Goal: Transaction & Acquisition: Obtain resource

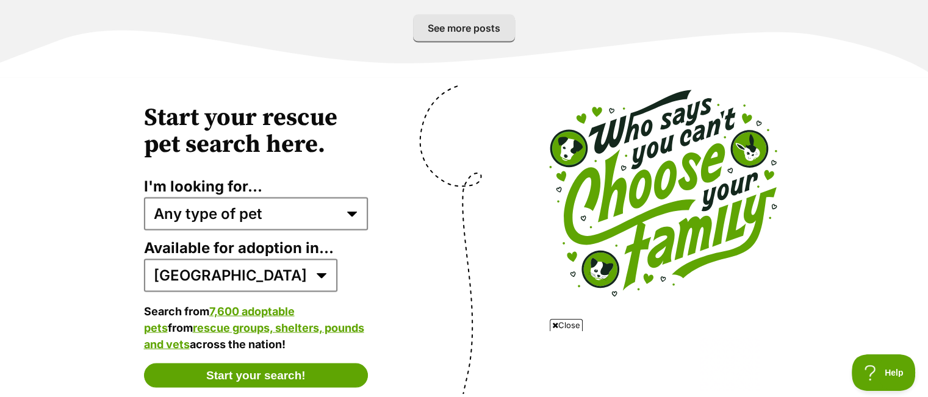
scroll to position [2380, 0]
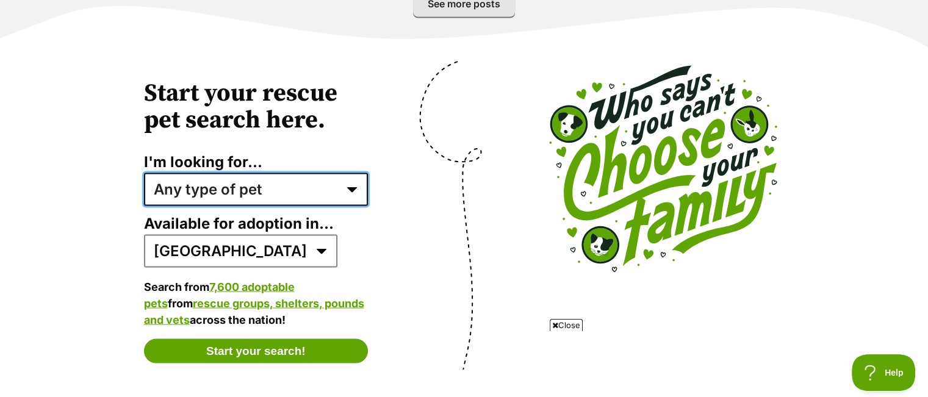
click at [293, 184] on select "Any type of pet Dogs Cats Other pets Pets looking for a home together Pets need…" at bounding box center [256, 189] width 225 height 33
select select "dogs"
click at [144, 173] on select "Any type of pet Dogs Cats Other pets Pets looking for a home together Pets need…" at bounding box center [256, 189] width 225 height 33
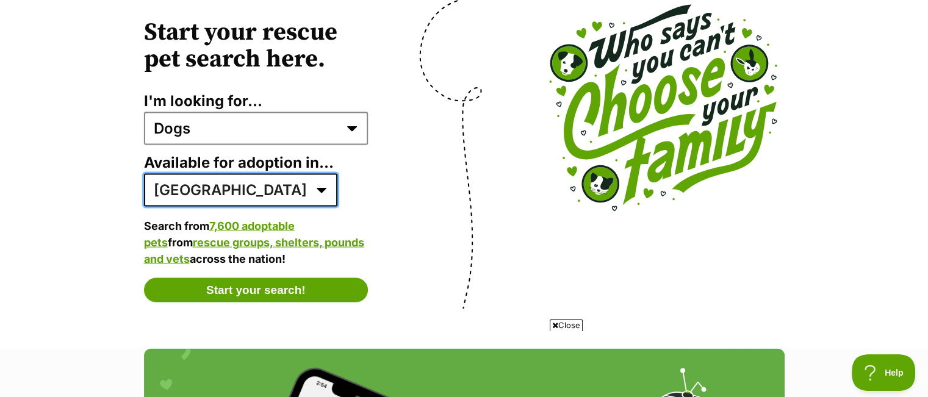
click at [215, 174] on select "Australia ACT NSW NT QLD SA TAS VIC WA" at bounding box center [240, 190] width 193 height 33
select select "2"
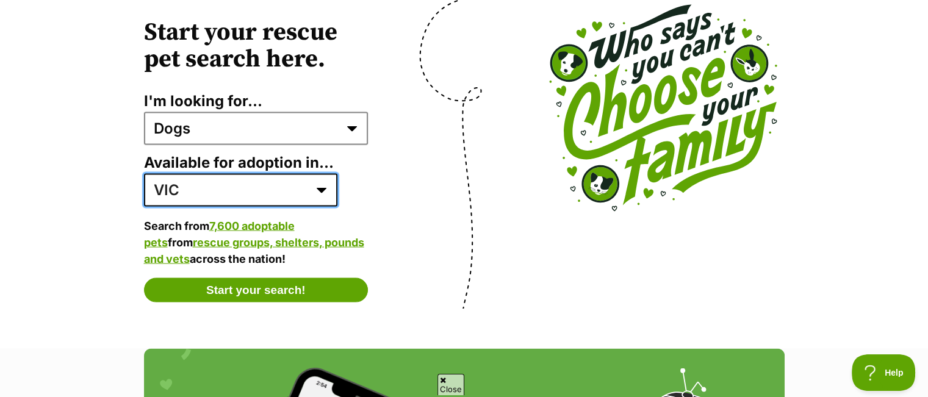
click at [144, 174] on select "Australia ACT NSW NT QLD SA TAS VIC WA" at bounding box center [240, 190] width 193 height 33
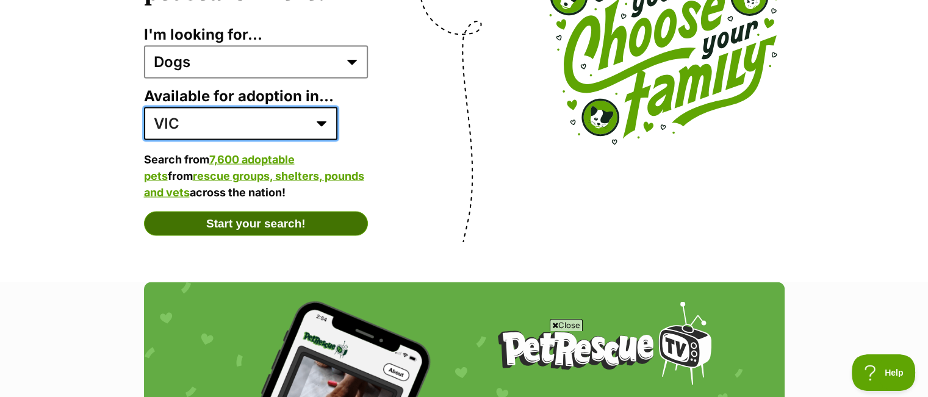
scroll to position [2502, 0]
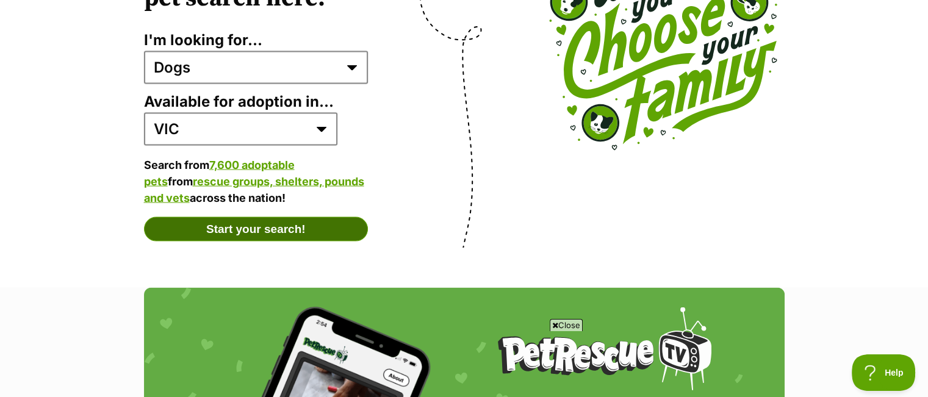
click at [306, 217] on button "Start your search!" at bounding box center [256, 229] width 225 height 24
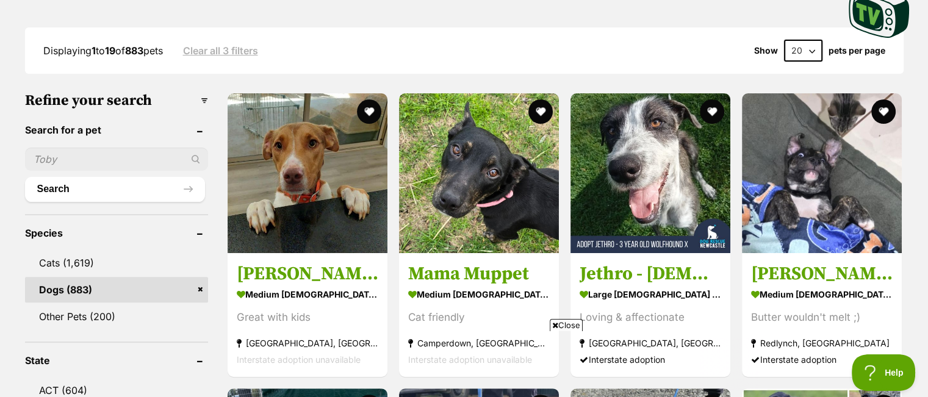
click at [203, 95] on h3 "Refine your search" at bounding box center [116, 100] width 183 height 17
click at [203, 98] on h3 "Refine your search" at bounding box center [116, 100] width 183 height 17
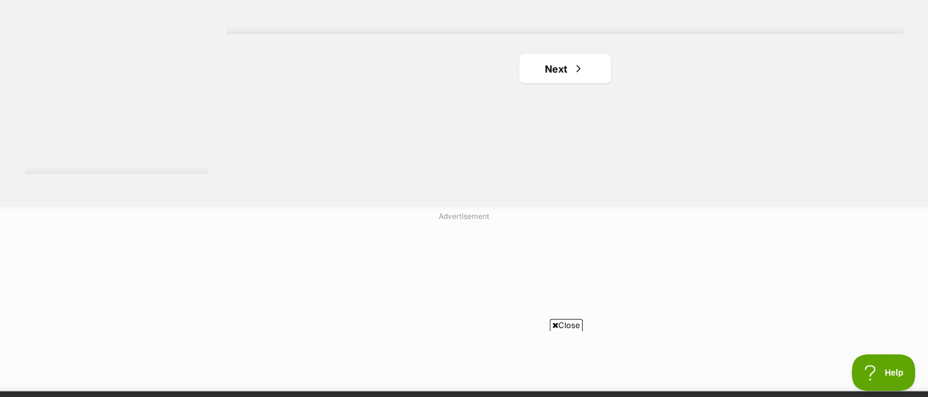
scroll to position [2380, 0]
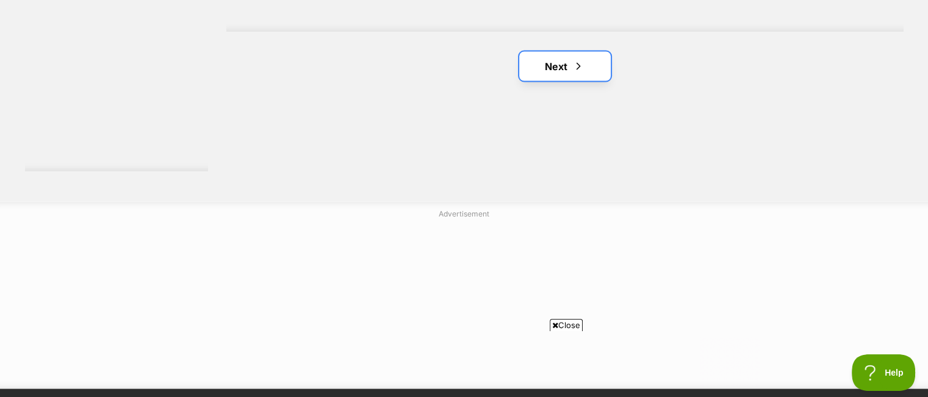
click at [596, 63] on link "Next" at bounding box center [565, 66] width 92 height 29
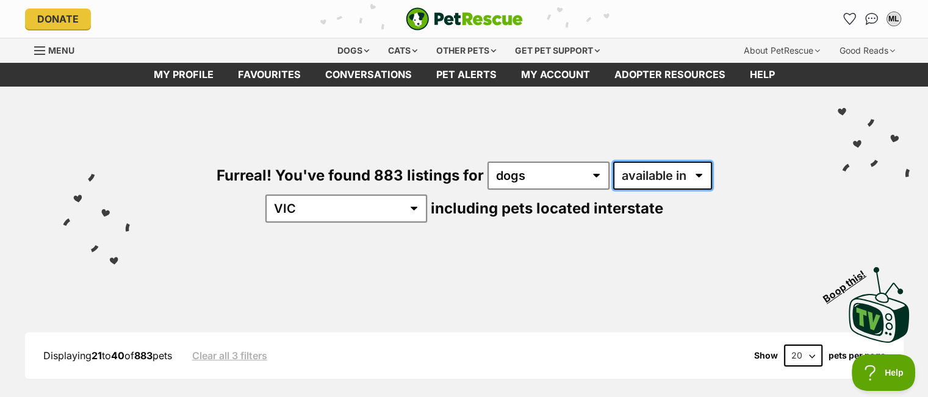
click at [613, 175] on select "available in located in" at bounding box center [662, 176] width 99 height 28
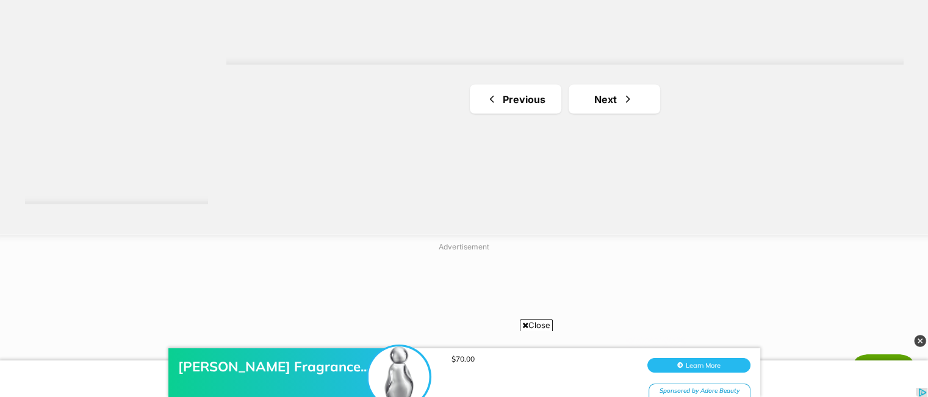
scroll to position [2380, 0]
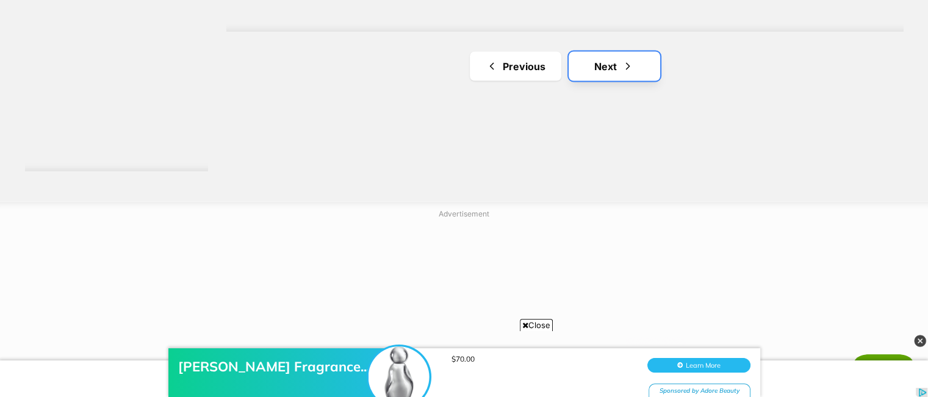
click at [627, 59] on span "Next page" at bounding box center [628, 66] width 12 height 15
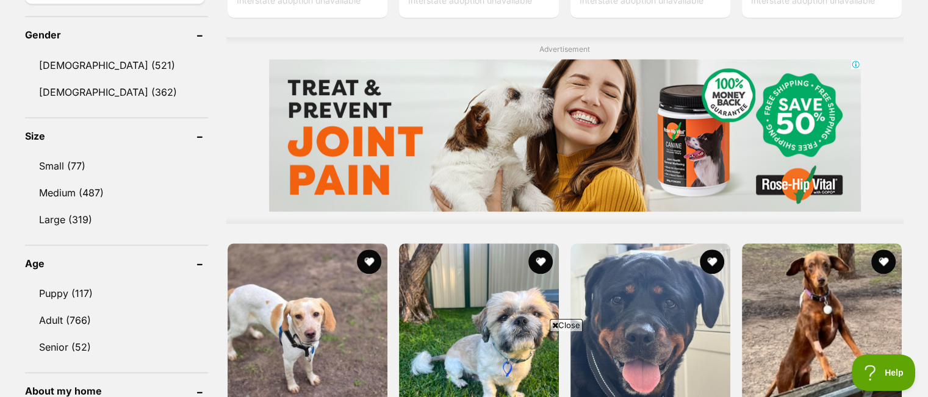
scroll to position [1098, 0]
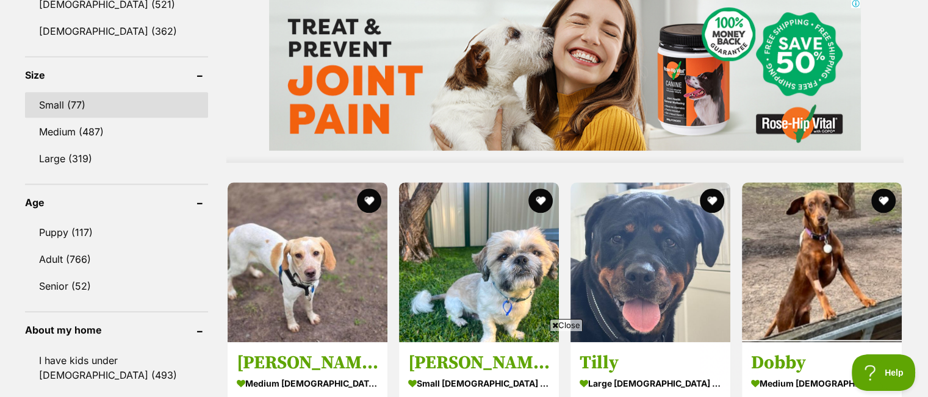
click at [63, 99] on link "Small (77)" at bounding box center [116, 105] width 183 height 26
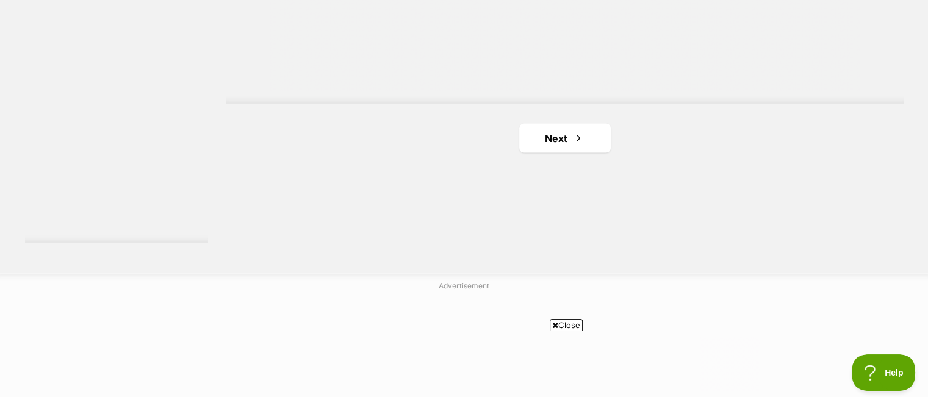
scroll to position [2319, 0]
click at [569, 131] on link "Next" at bounding box center [565, 127] width 92 height 29
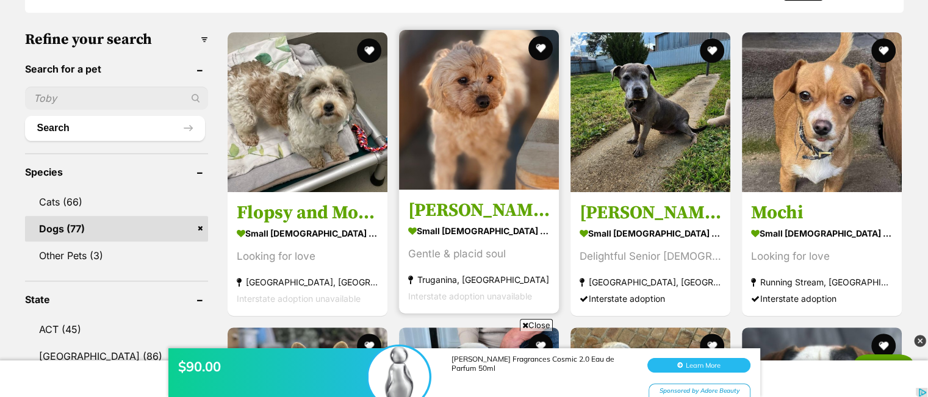
click at [488, 120] on img at bounding box center [479, 110] width 160 height 160
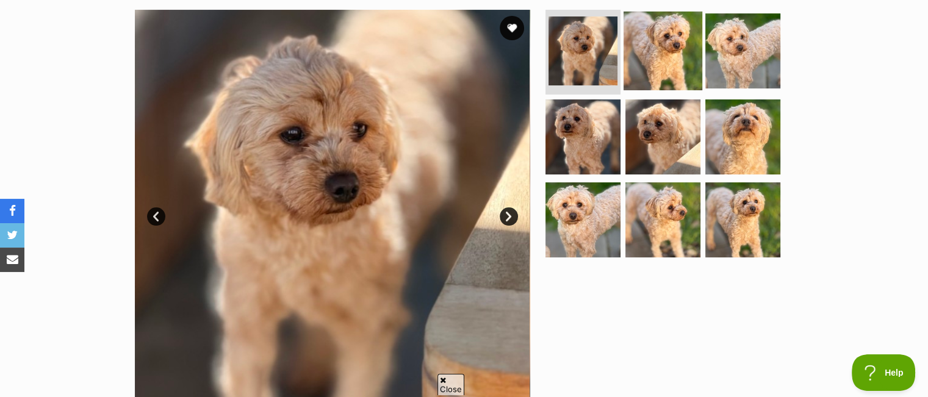
click at [638, 67] on img at bounding box center [663, 50] width 79 height 79
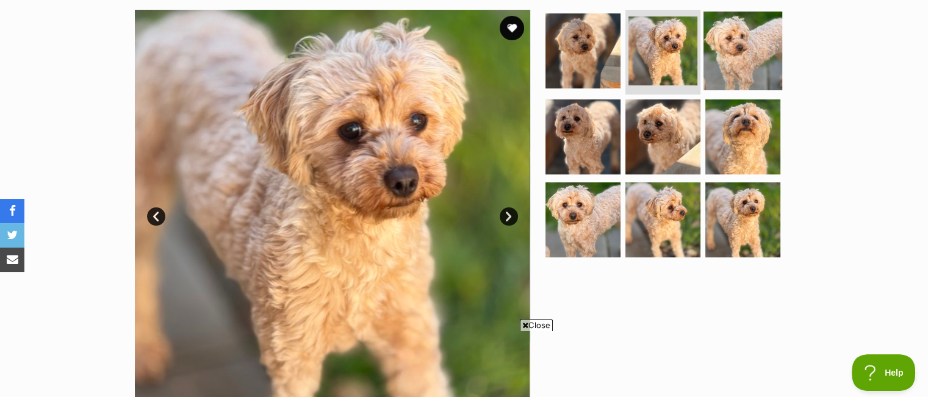
click at [720, 72] on img at bounding box center [743, 50] width 79 height 79
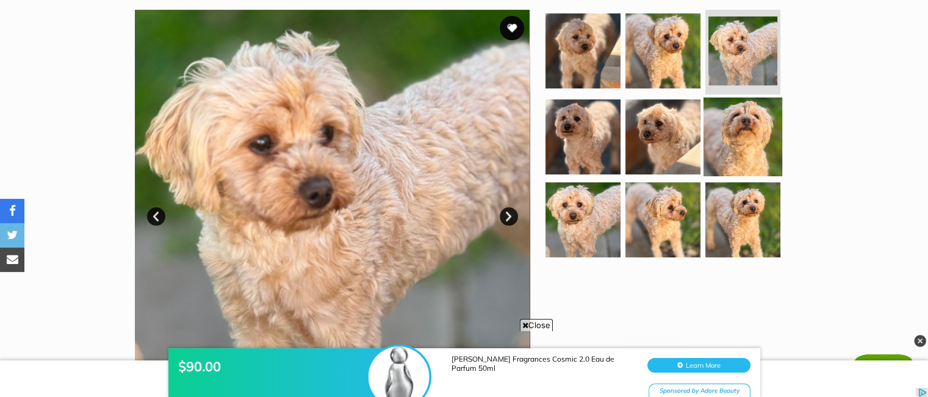
click at [742, 141] on img at bounding box center [743, 137] width 79 height 79
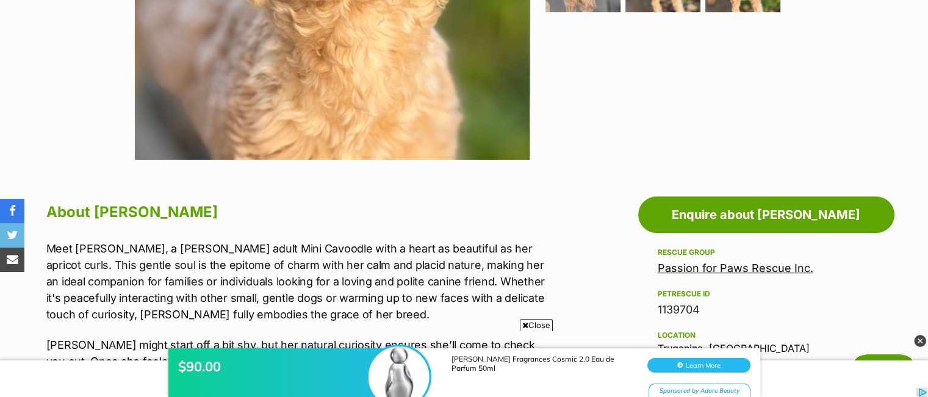
scroll to position [488, 0]
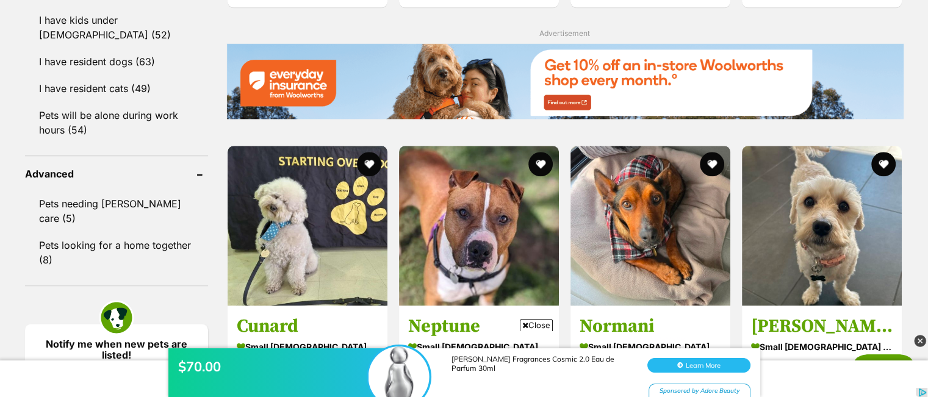
scroll to position [1597, 0]
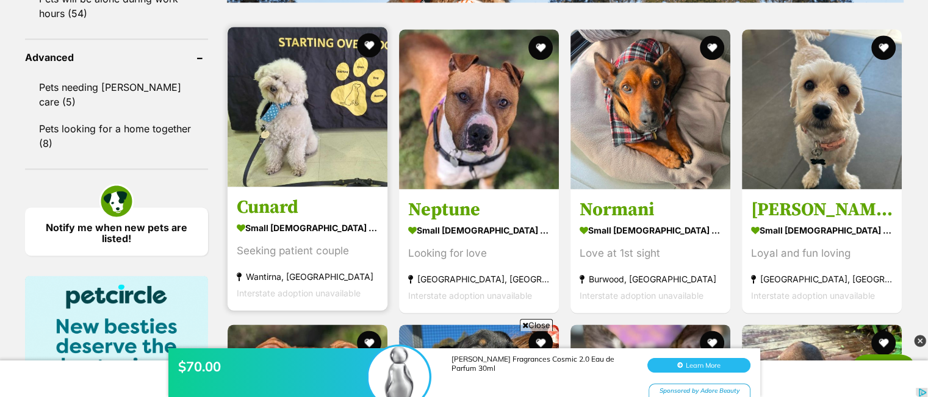
click at [324, 159] on img at bounding box center [308, 107] width 160 height 160
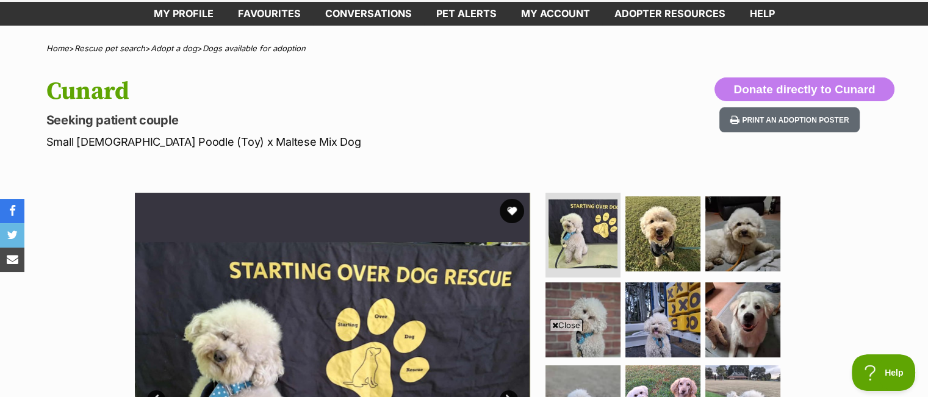
scroll to position [244, 0]
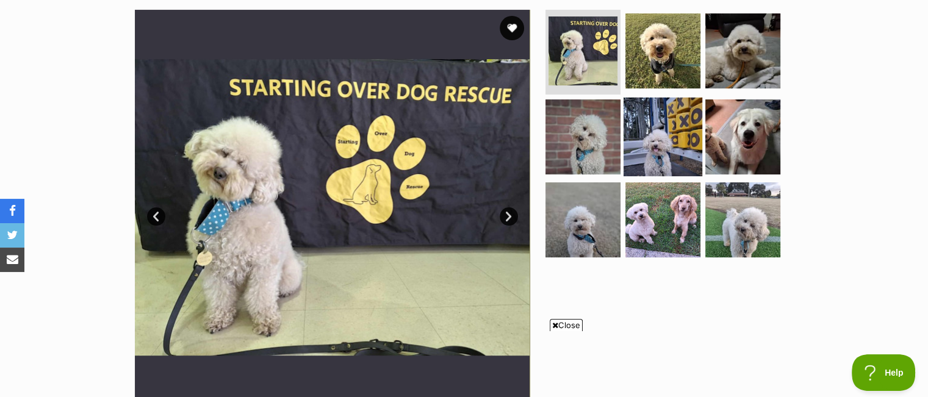
click at [660, 154] on img at bounding box center [663, 137] width 79 height 79
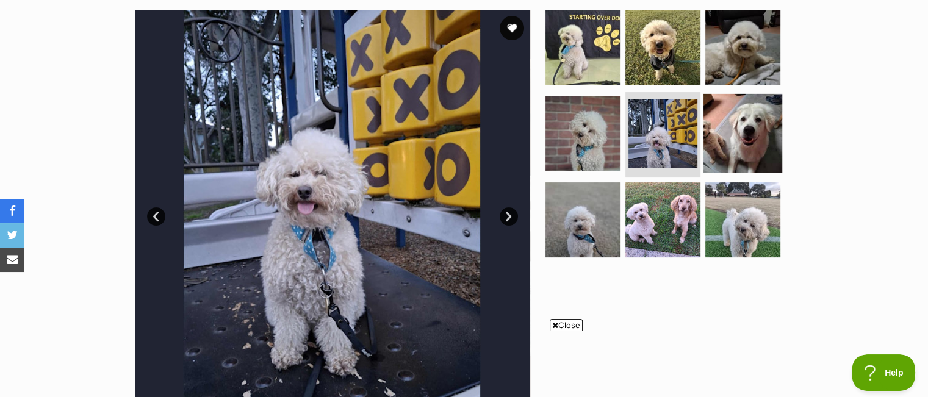
click at [744, 142] on img at bounding box center [743, 133] width 79 height 79
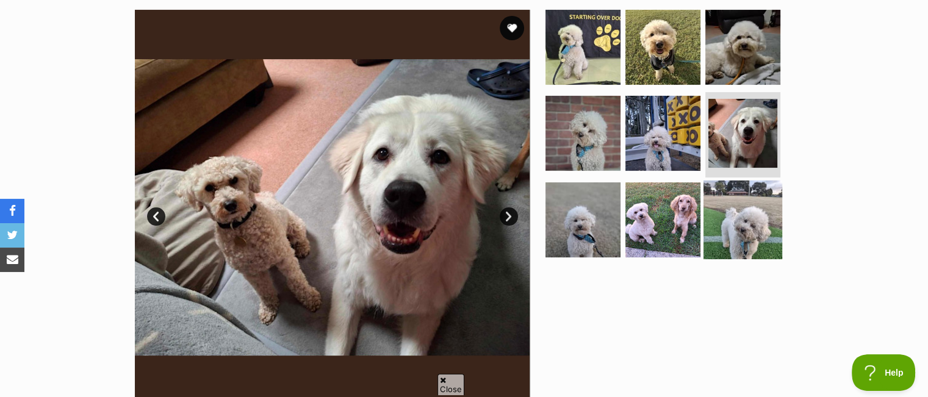
click at [744, 211] on img at bounding box center [743, 220] width 79 height 79
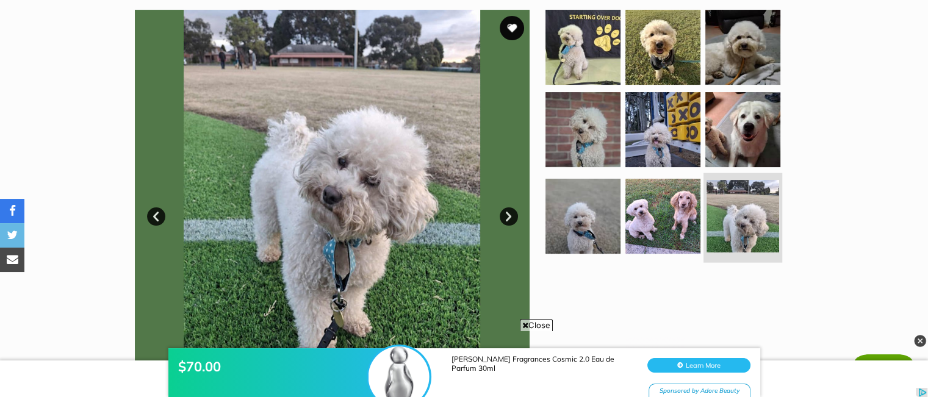
scroll to position [0, 0]
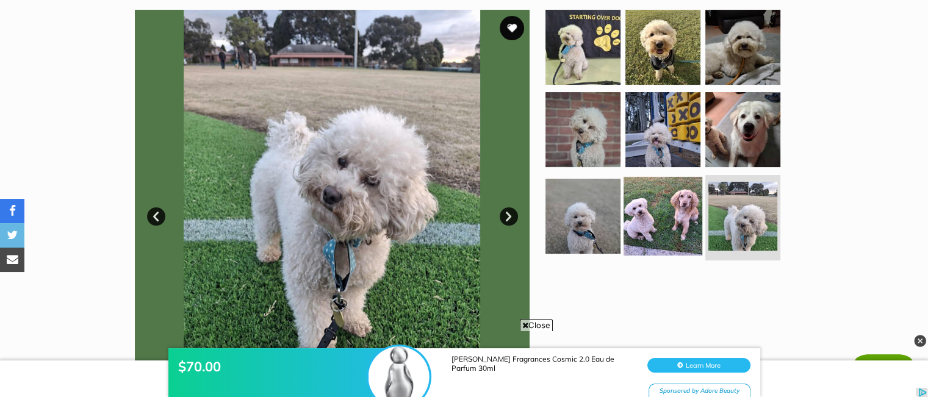
click at [683, 212] on img at bounding box center [663, 216] width 79 height 79
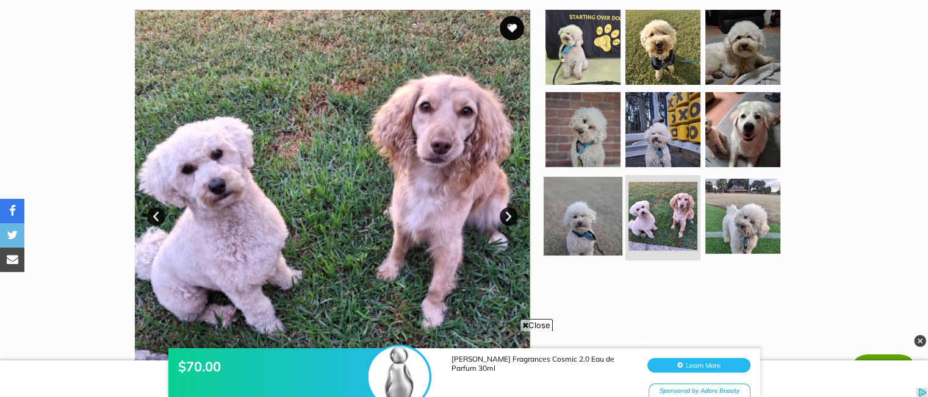
click at [598, 214] on img at bounding box center [583, 216] width 79 height 79
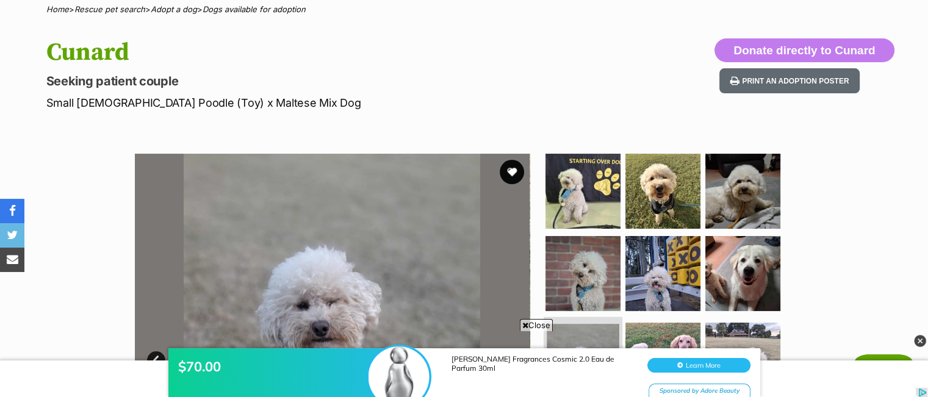
scroll to position [61, 0]
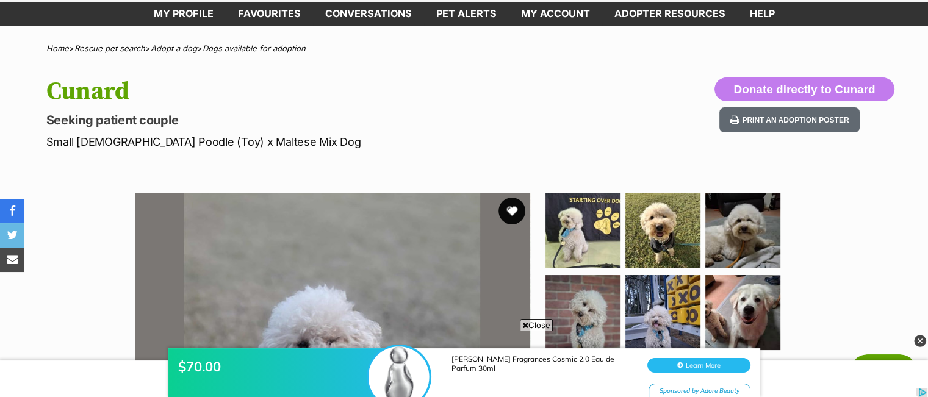
click at [509, 206] on button "favourite" at bounding box center [512, 211] width 27 height 27
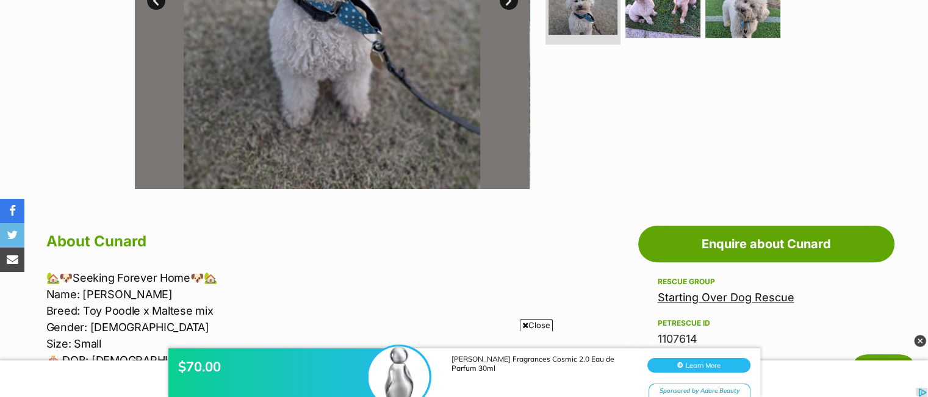
scroll to position [549, 0]
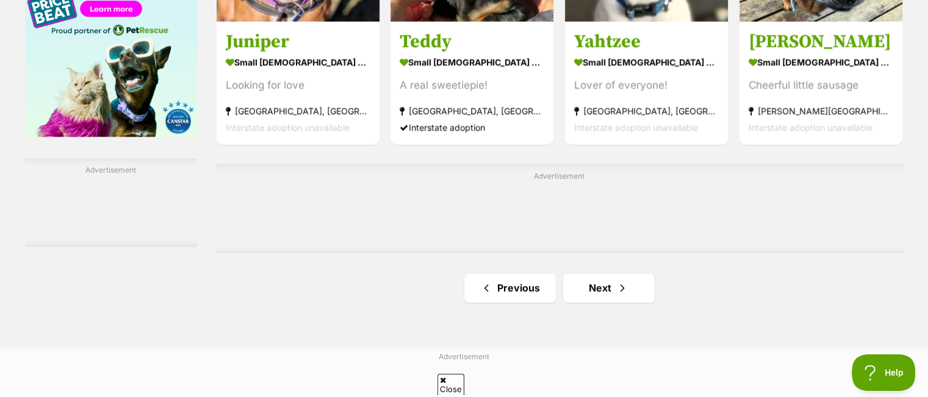
scroll to position [1978, 0]
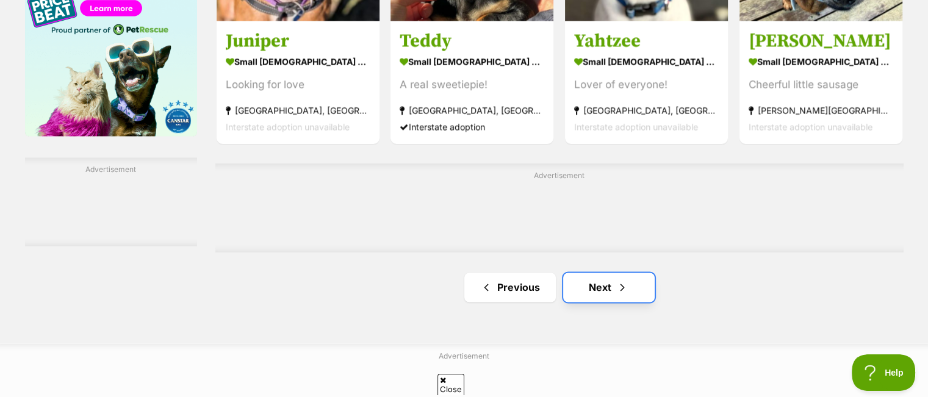
click at [618, 280] on span "Next page" at bounding box center [622, 287] width 12 height 15
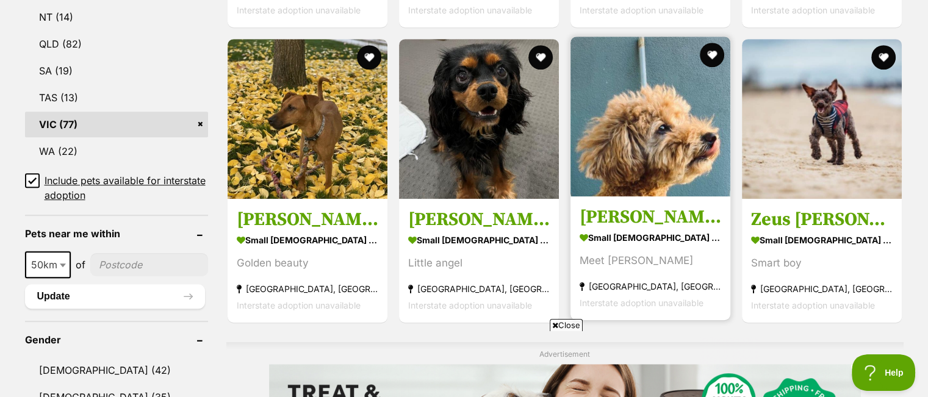
click at [604, 148] on img at bounding box center [650, 117] width 160 height 160
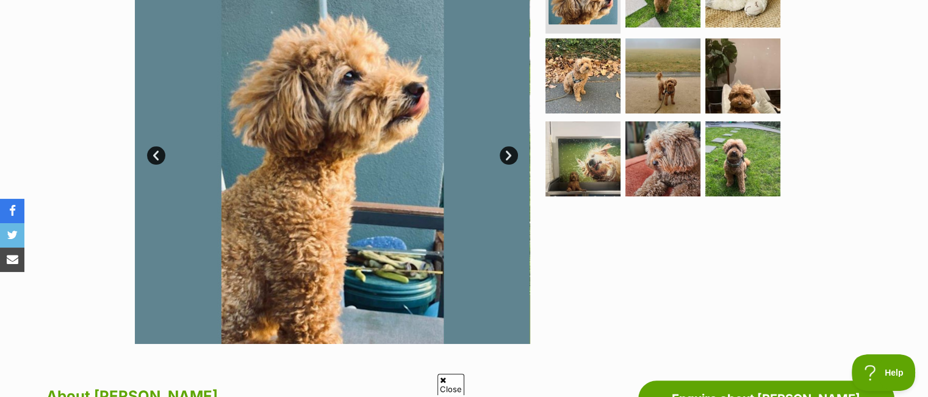
click at [508, 153] on link "Next" at bounding box center [509, 155] width 18 height 18
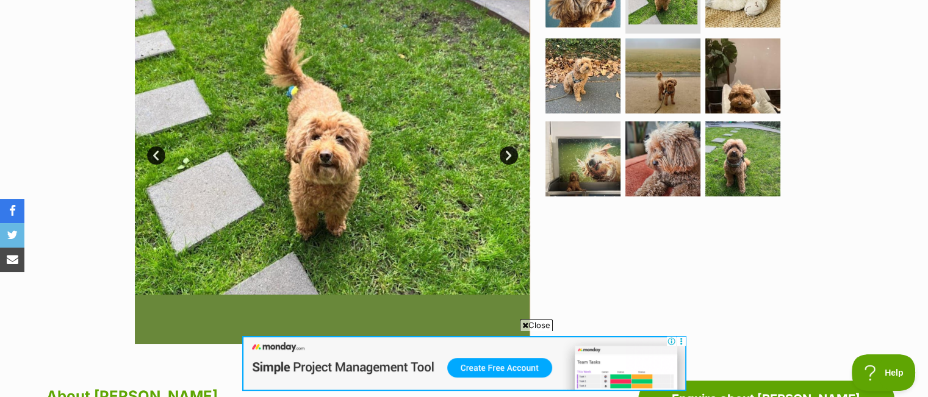
click at [508, 153] on link "Next" at bounding box center [509, 155] width 18 height 18
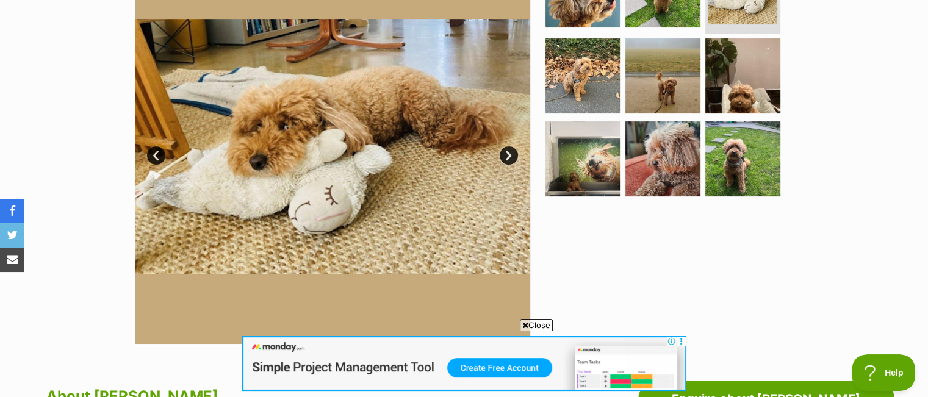
click at [508, 153] on link "Next" at bounding box center [509, 155] width 18 height 18
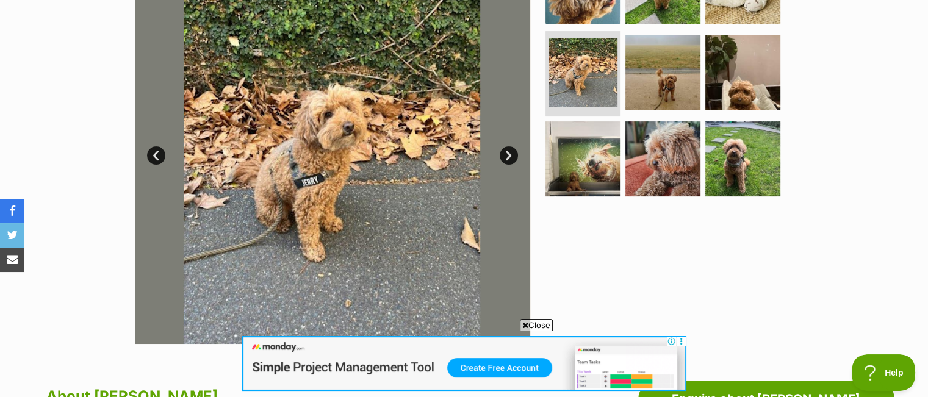
click at [508, 153] on link "Next" at bounding box center [509, 155] width 18 height 18
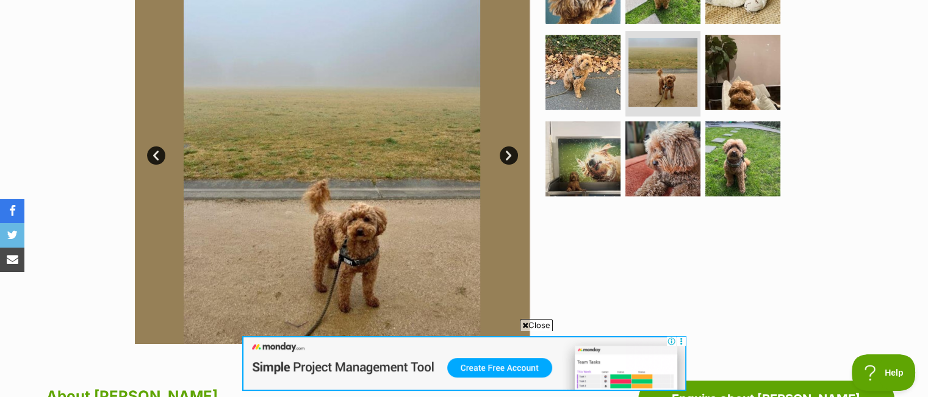
click at [508, 153] on link "Next" at bounding box center [509, 155] width 18 height 18
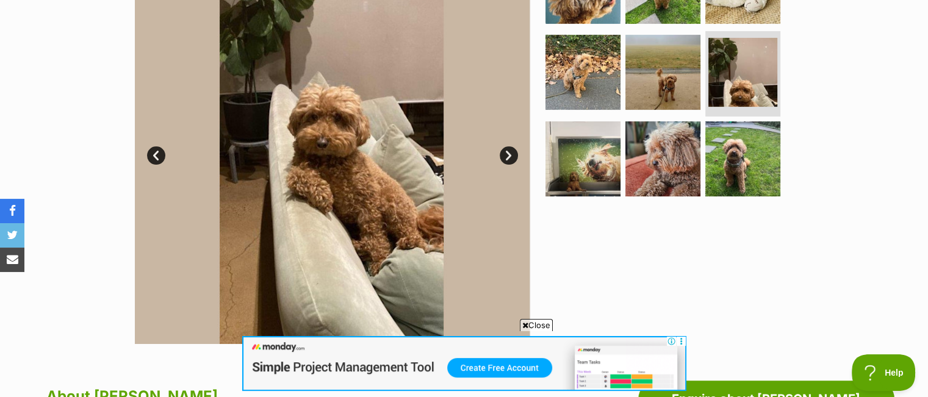
click at [508, 153] on link "Next" at bounding box center [509, 155] width 18 height 18
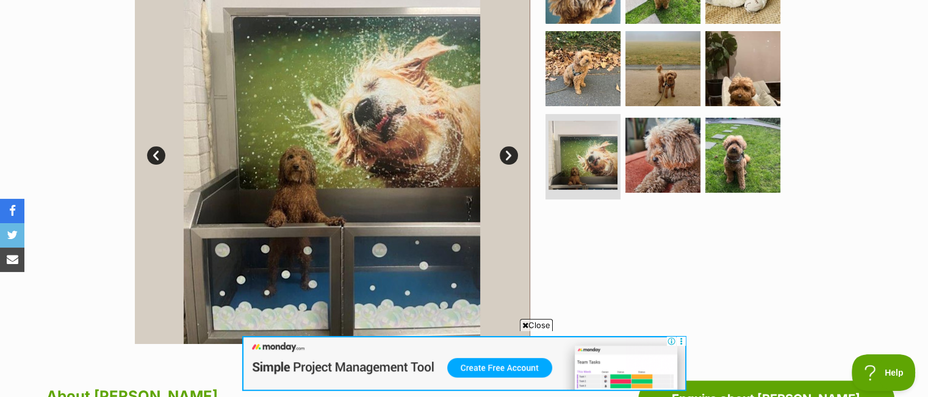
click at [508, 153] on link "Next" at bounding box center [509, 155] width 18 height 18
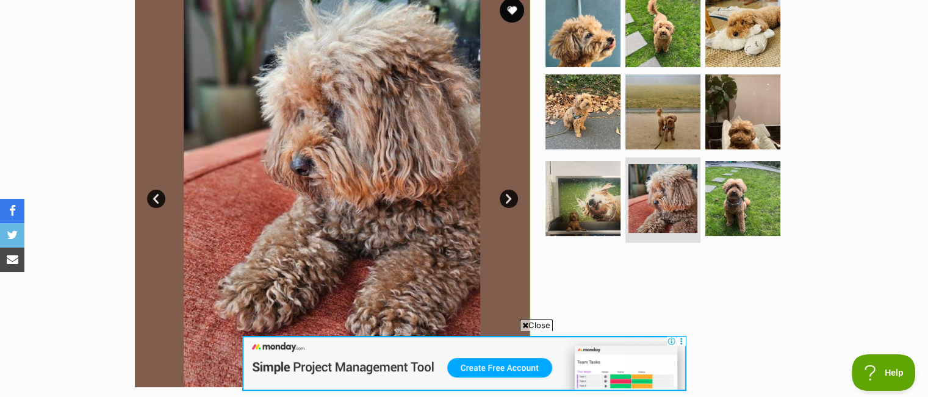
scroll to position [244, 0]
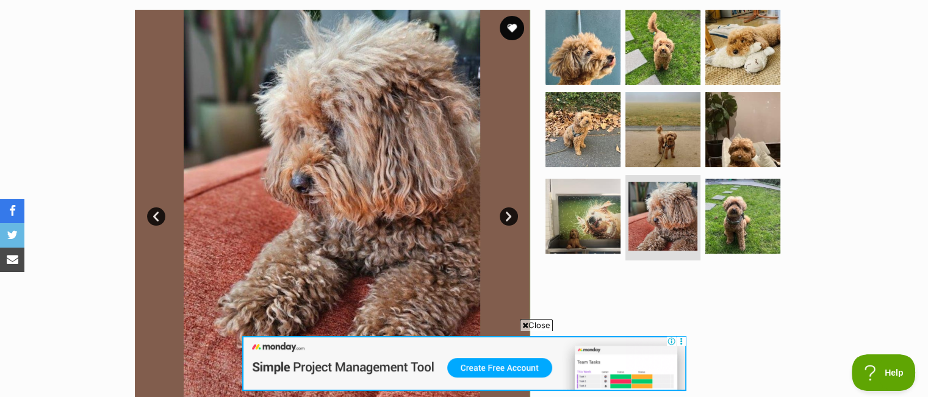
click at [505, 214] on link "Next" at bounding box center [509, 216] width 18 height 18
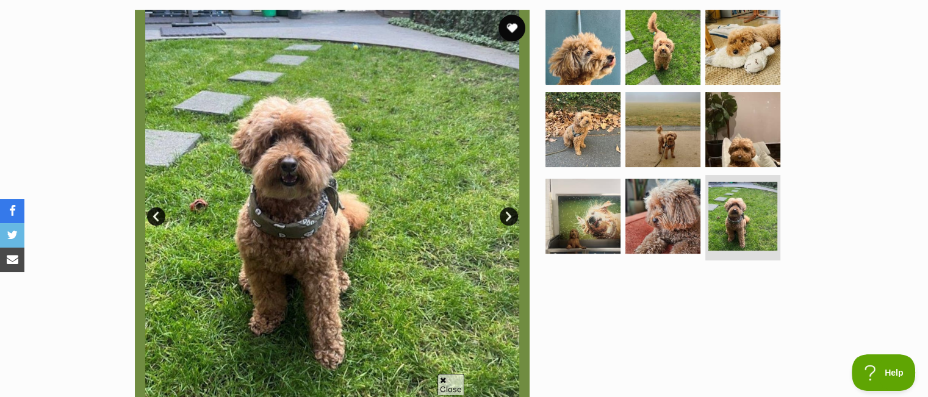
click at [507, 26] on button "favourite" at bounding box center [512, 28] width 27 height 27
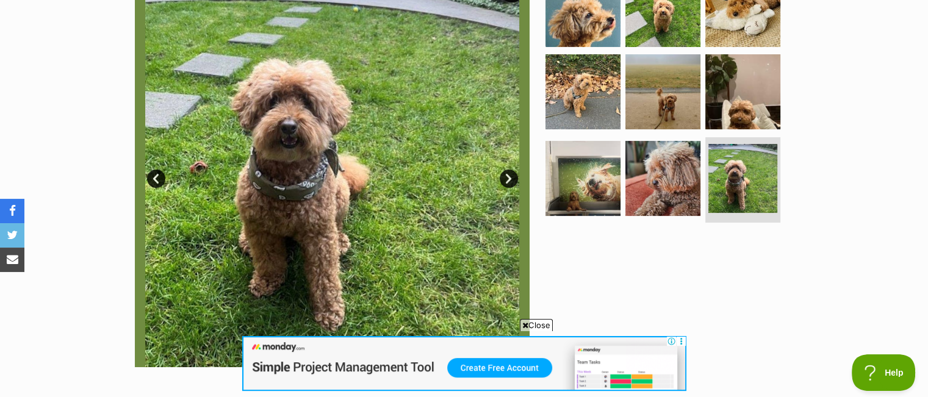
scroll to position [183, 0]
